Goal: Task Accomplishment & Management: Manage account settings

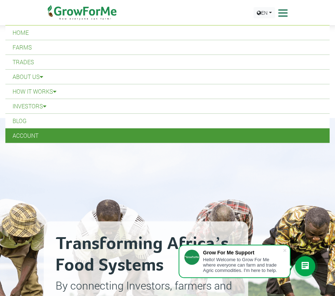
drag, startPoint x: 0, startPoint y: 0, endPoint x: 86, endPoint y: 131, distance: 156.8
click at [86, 131] on link "Account" at bounding box center [167, 136] width 325 height 14
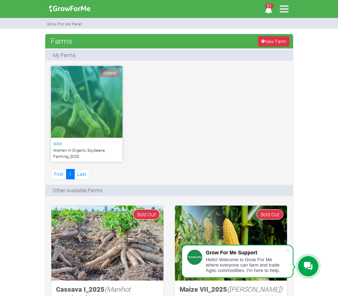
click at [287, 6] on icon at bounding box center [283, 8] width 15 height 15
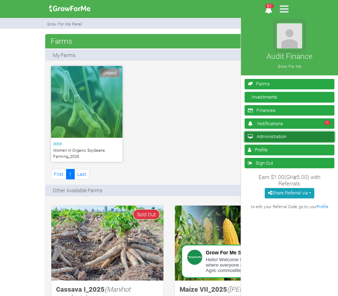
click at [271, 138] on link "Administration" at bounding box center [290, 137] width 90 height 10
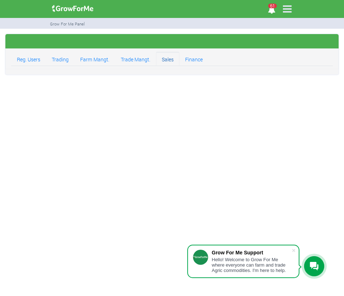
click at [168, 63] on link "Sales" at bounding box center [167, 59] width 23 height 14
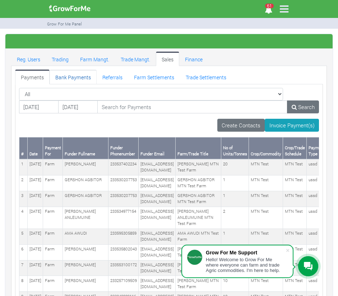
click at [78, 75] on link "Bank Payments" at bounding box center [73, 77] width 47 height 14
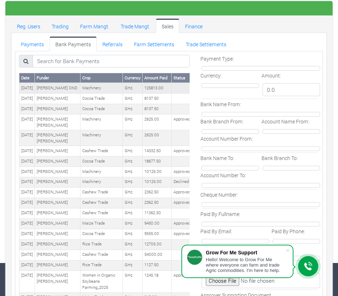
scroll to position [0, 50]
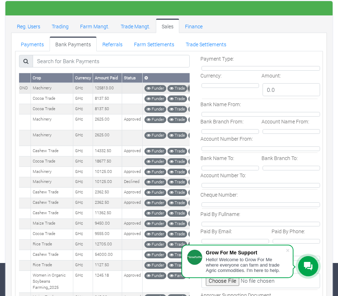
click at [188, 88] on link "View" at bounding box center [197, 88] width 18 height 7
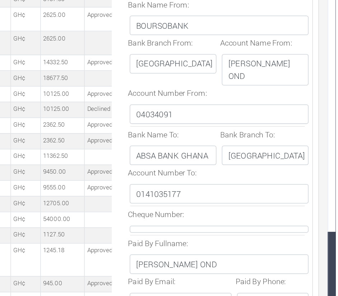
scroll to position [36, 0]
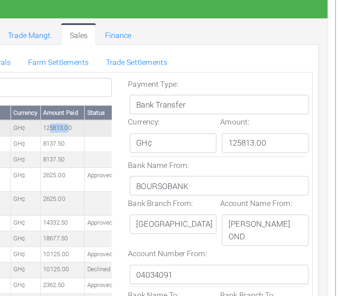
drag, startPoint x: 132, startPoint y: 85, endPoint x: 143, endPoint y: 85, distance: 10.4
click at [143, 85] on td "125813.00" at bounding box center [157, 85] width 29 height 10
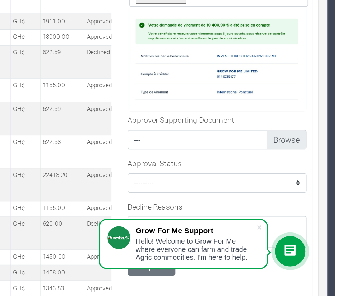
scroll to position [372, 0]
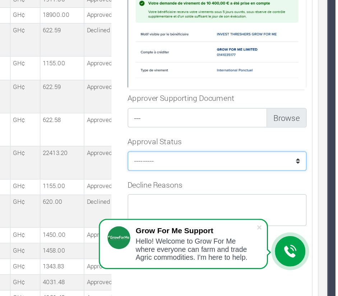
click at [240, 206] on select "--------- Approved Declined" at bounding box center [259, 206] width 118 height 13
select select "Approved"
click at [200, 200] on select "--------- Approved Declined" at bounding box center [259, 206] width 118 height 13
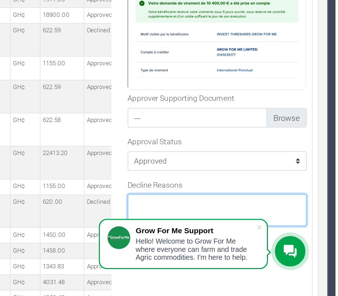
click at [213, 236] on textarea "Decline Reasons" at bounding box center [259, 239] width 118 height 21
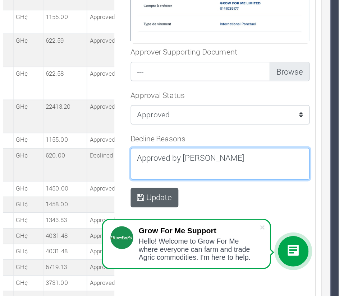
scroll to position [405, 0]
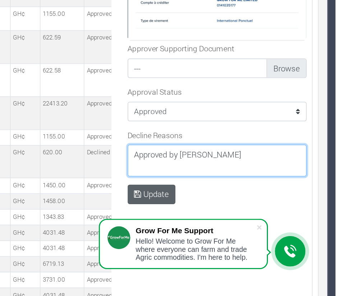
type textarea "Approved by [PERSON_NAME]"
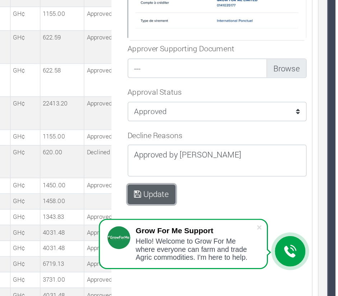
click at [219, 227] on button "Update" at bounding box center [216, 228] width 32 height 13
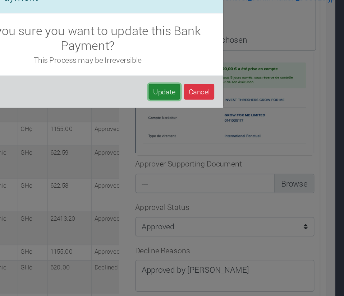
click at [223, 85] on button "Update" at bounding box center [219, 84] width 21 height 10
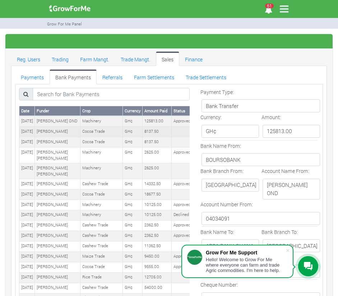
scroll to position [0, 50]
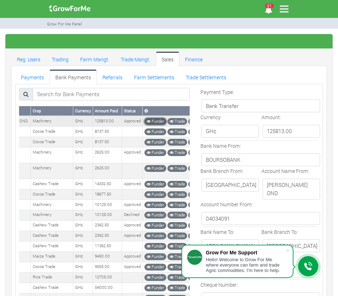
click at [144, 120] on link "Funder" at bounding box center [155, 121] width 22 height 7
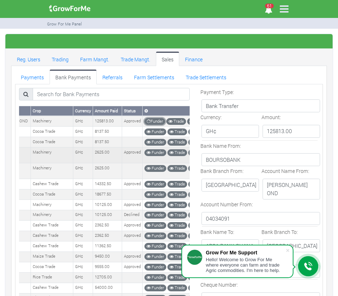
scroll to position [0, 0]
